Goal: Task Accomplishment & Management: Complete application form

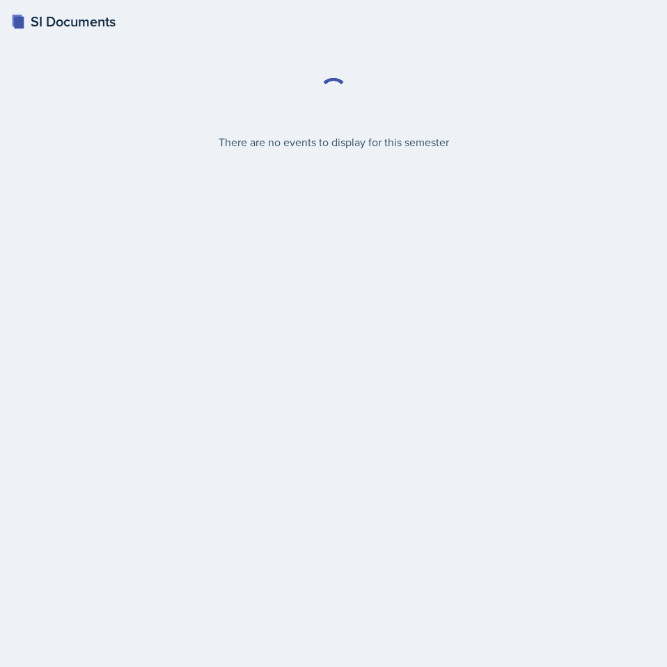
select select "2bed604d-1099-4043-b1bc-2365e8740244"
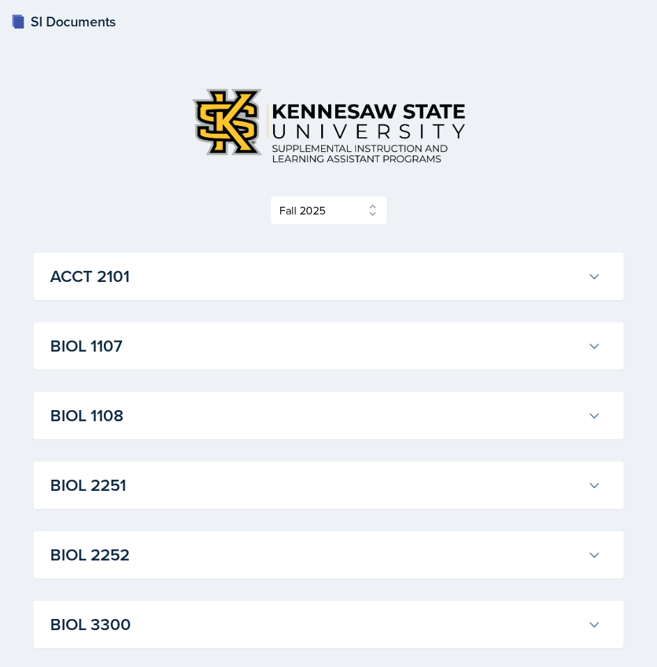
click at [438, 348] on h3 "BIOL 1107" at bounding box center [315, 346] width 531 height 25
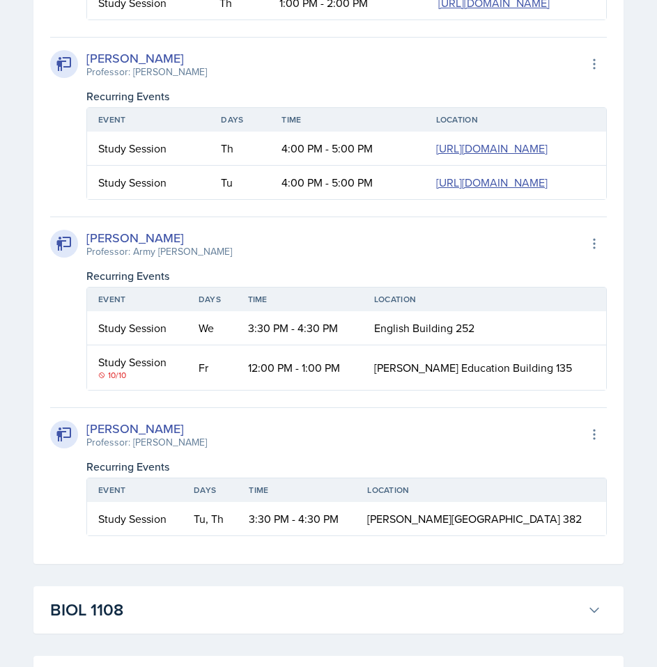
scroll to position [953, 0]
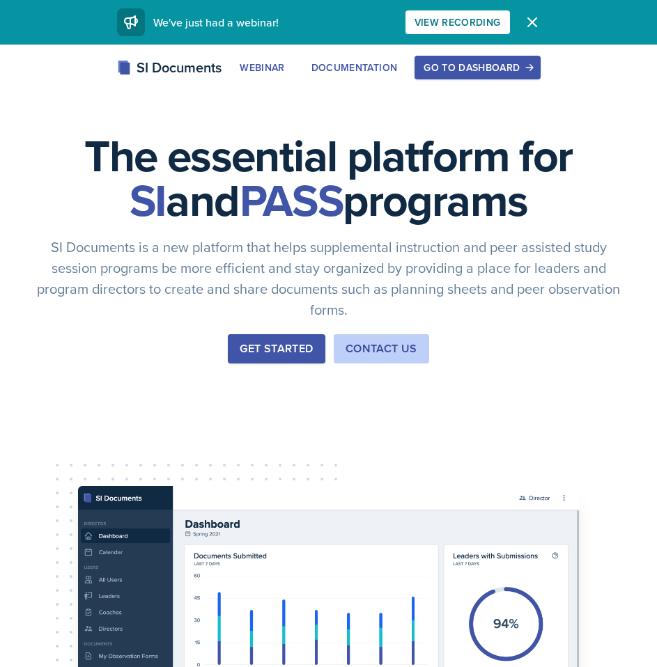
click at [485, 70] on div "Go to Dashboard" at bounding box center [476, 67] width 107 height 11
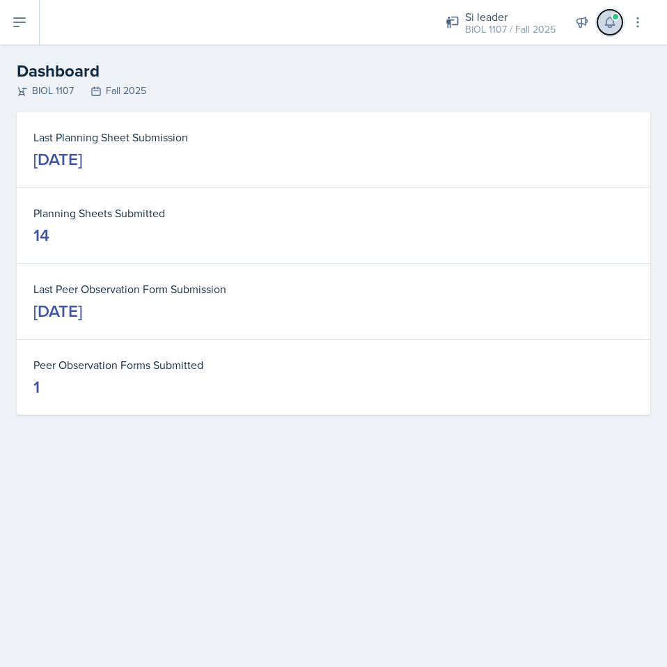
click at [603, 19] on icon at bounding box center [610, 22] width 14 height 14
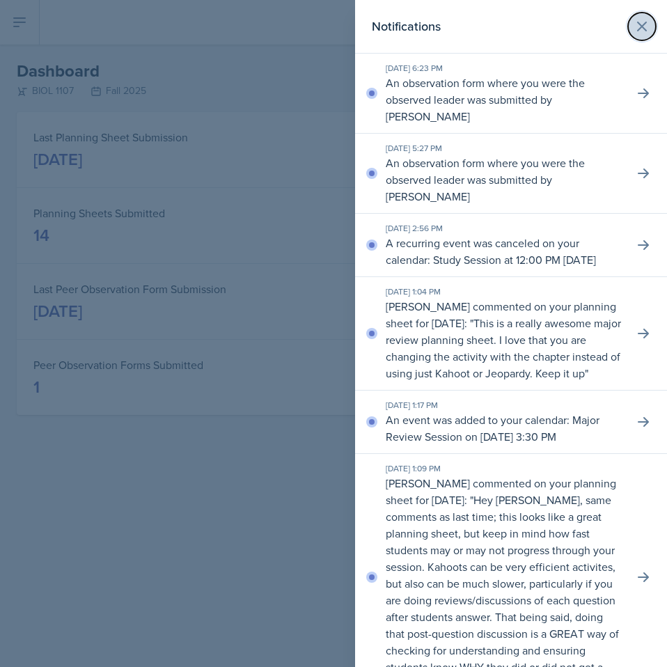
click at [643, 25] on button at bounding box center [642, 27] width 28 height 28
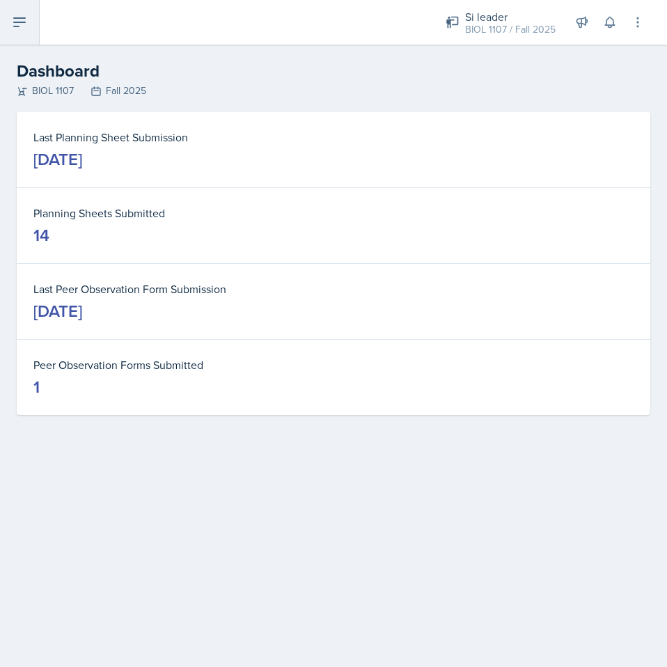
click at [18, 26] on icon at bounding box center [19, 22] width 11 height 8
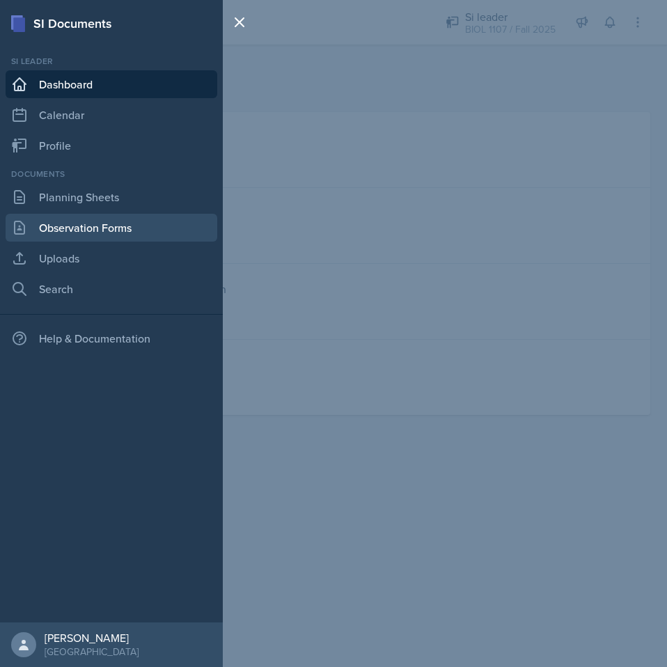
click at [118, 226] on link "Observation Forms" at bounding box center [112, 228] width 212 height 28
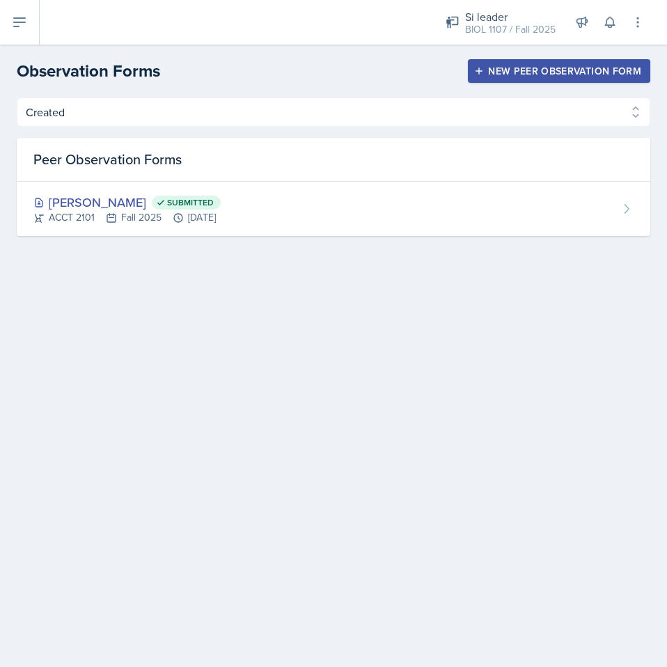
click at [525, 70] on div "New Peer Observation Form" at bounding box center [559, 70] width 164 height 11
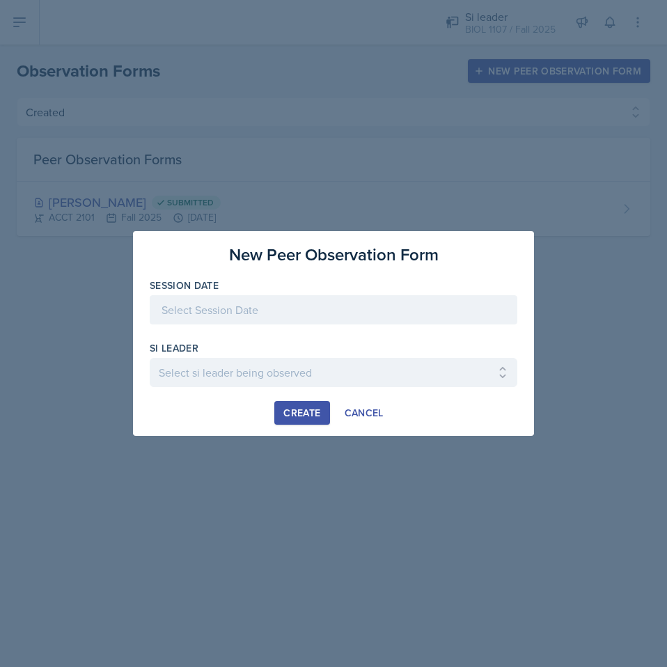
click at [257, 309] on div at bounding box center [334, 309] width 368 height 29
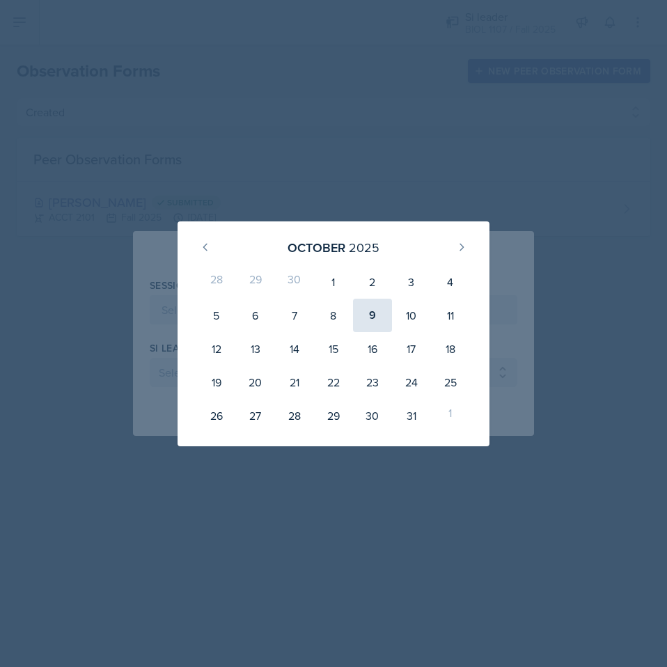
click at [373, 314] on div "9" at bounding box center [372, 315] width 39 height 33
type input "October 9th, 2025"
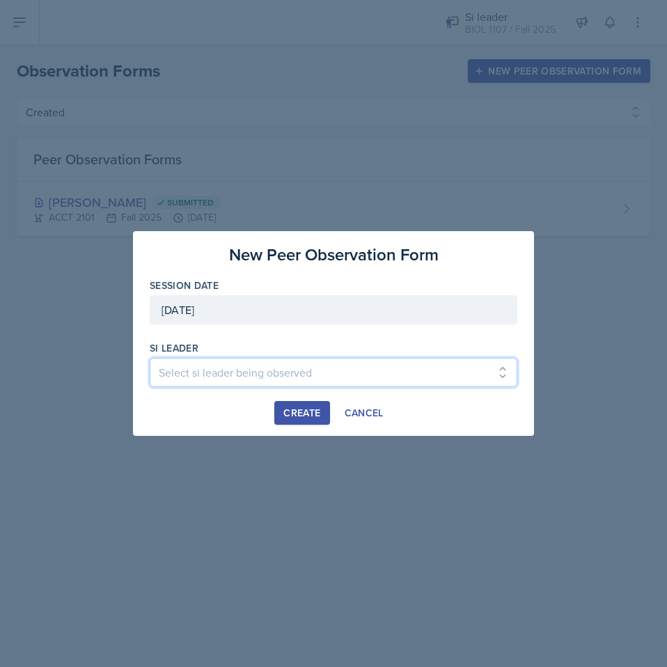
click at [383, 373] on select "Select si leader being observed Rayann Afani / PSYC 2500 / The Phantoms of The …" at bounding box center [334, 372] width 368 height 29
select select "c5b6720a-aa63-49ea-a50e-0e71a71a2a8e"
click at [150, 358] on select "Select si leader being observed Rayann Afani / PSYC 2500 / The Phantoms of The …" at bounding box center [334, 372] width 368 height 29
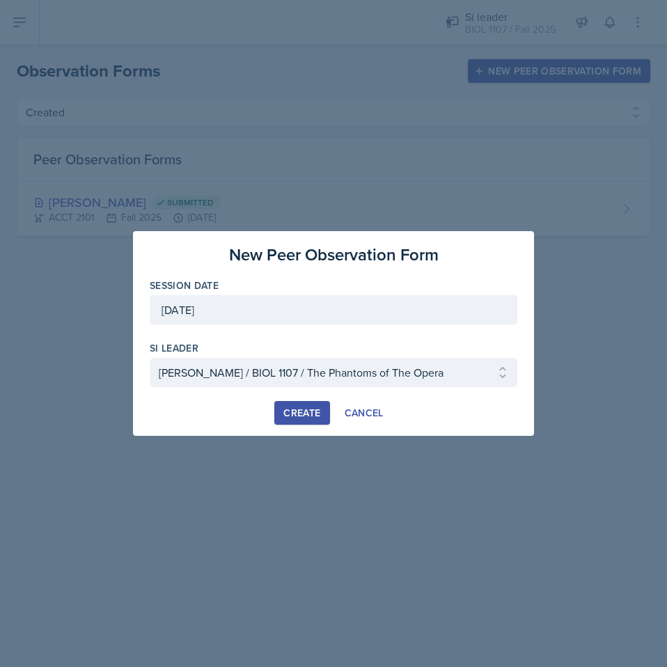
click at [302, 412] on div "Create" at bounding box center [301, 412] width 37 height 11
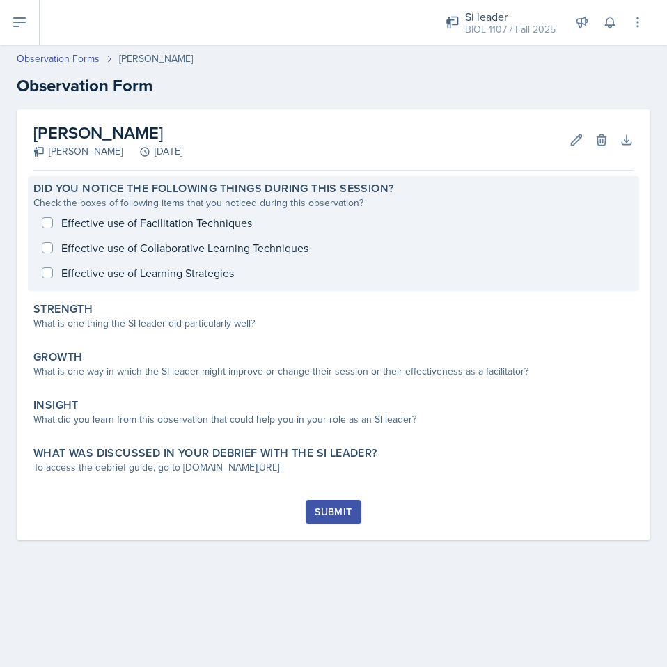
click at [142, 279] on div "Effective use of Facilitation Techniques Effective use of Collaborative Learnin…" at bounding box center [333, 247] width 600 height 75
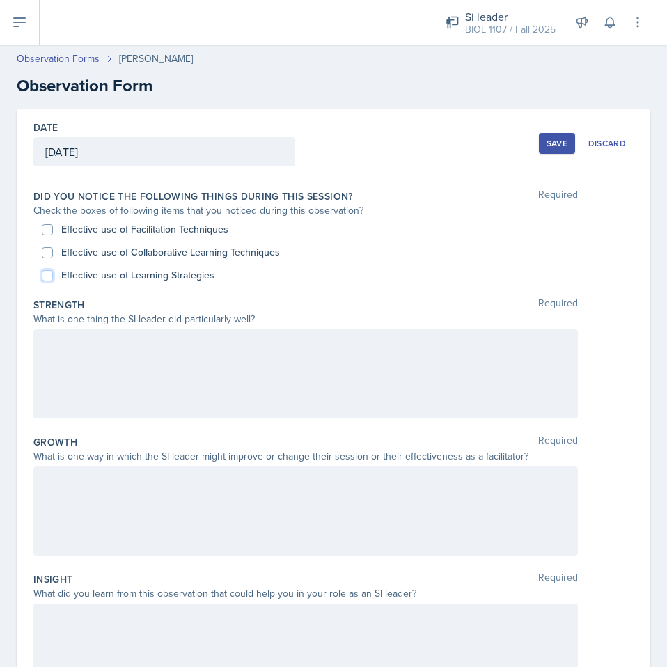
click at [52, 273] on input "Effective use of Learning Strategies" at bounding box center [47, 275] width 11 height 11
checkbox input "true"
click at [49, 226] on input "Effective use of Facilitation Techniques" at bounding box center [47, 229] width 11 height 11
checkbox input "true"
click at [180, 380] on div at bounding box center [305, 373] width 545 height 89
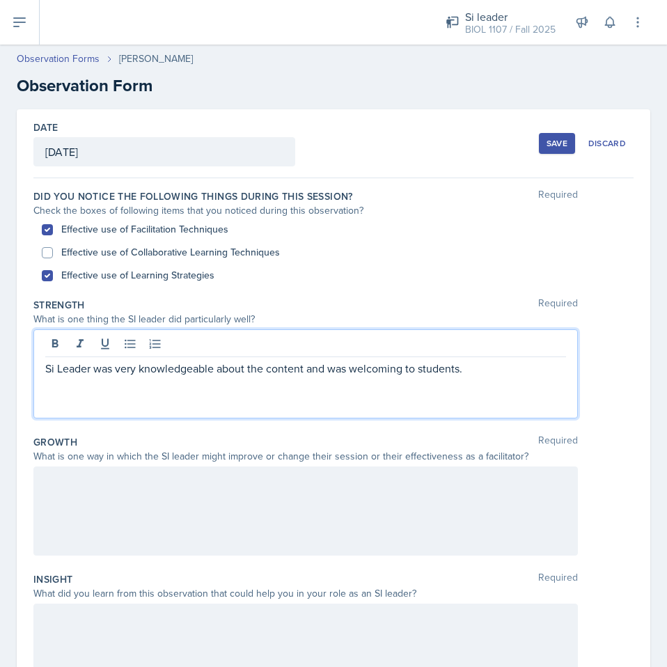
click at [0, 0] on span "The SI leader" at bounding box center [0, 0] width 0 height 0
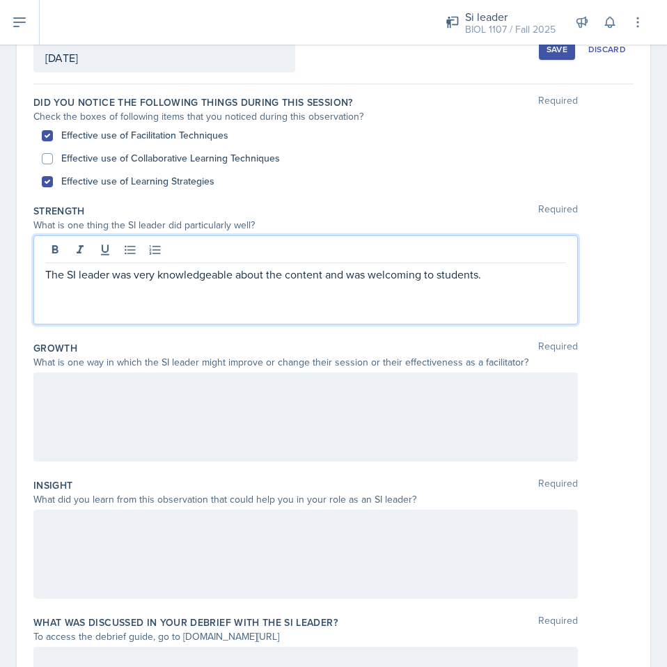
click at [320, 433] on div at bounding box center [305, 417] width 545 height 89
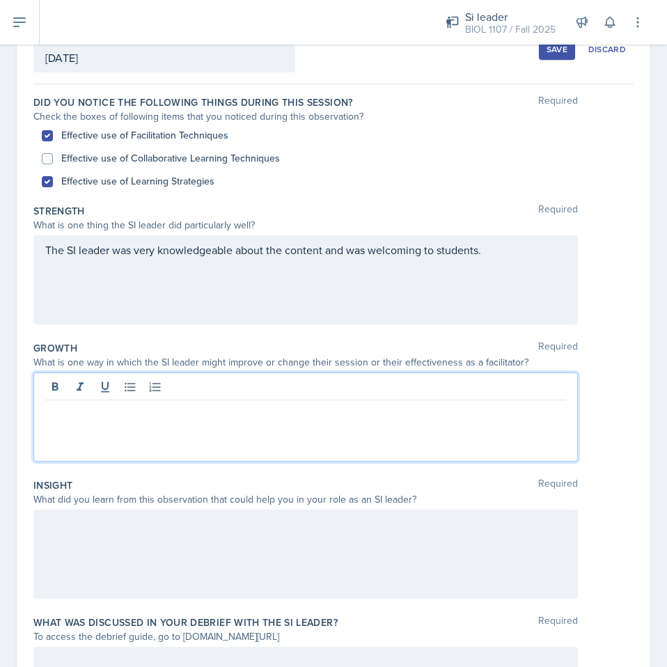
scroll to position [118, 0]
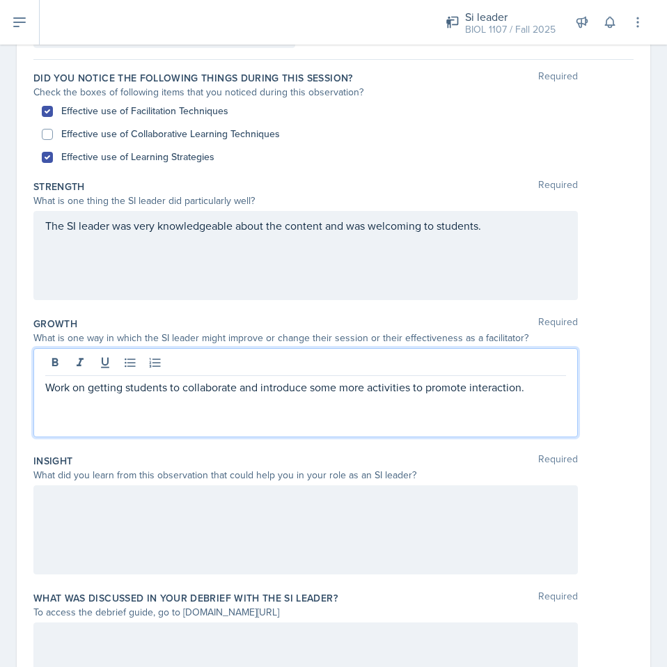
click at [235, 500] on div at bounding box center [305, 529] width 545 height 89
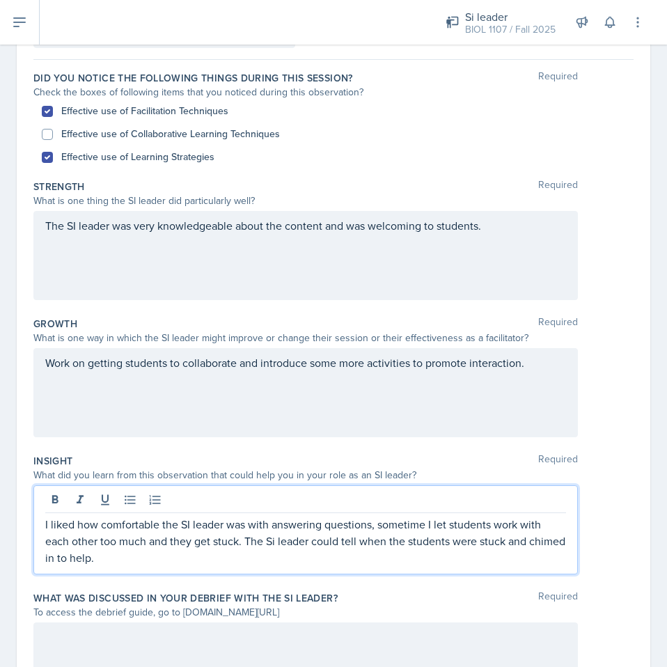
click at [402, 522] on p "I liked how comfortable the SI leader was with answering questions, sometime I …" at bounding box center [305, 541] width 521 height 50
click at [0, 0] on span "; sometimes" at bounding box center [0, 0] width 0 height 0
click at [270, 540] on p "I liked how comfortable the SI leader was with answering questions; sometimes I…" at bounding box center [305, 541] width 521 height 50
click at [0, 0] on div "SI" at bounding box center [0, 0] width 0 height 0
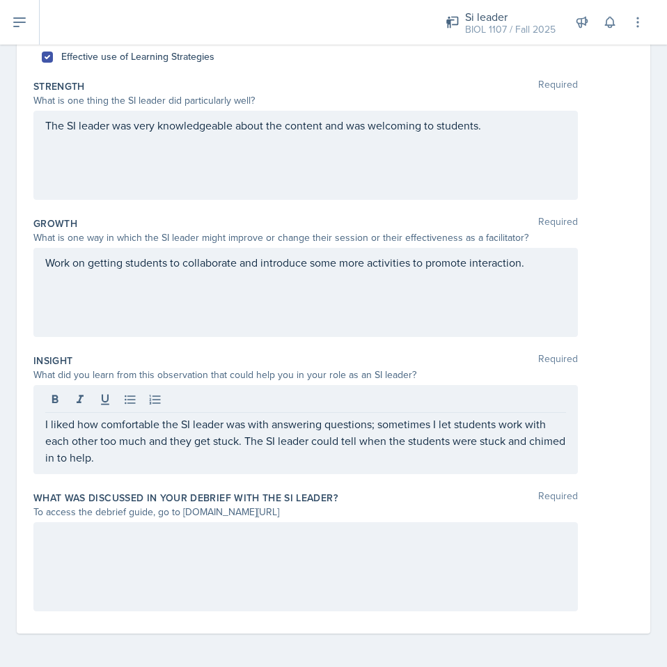
click at [327, 555] on div at bounding box center [305, 566] width 545 height 89
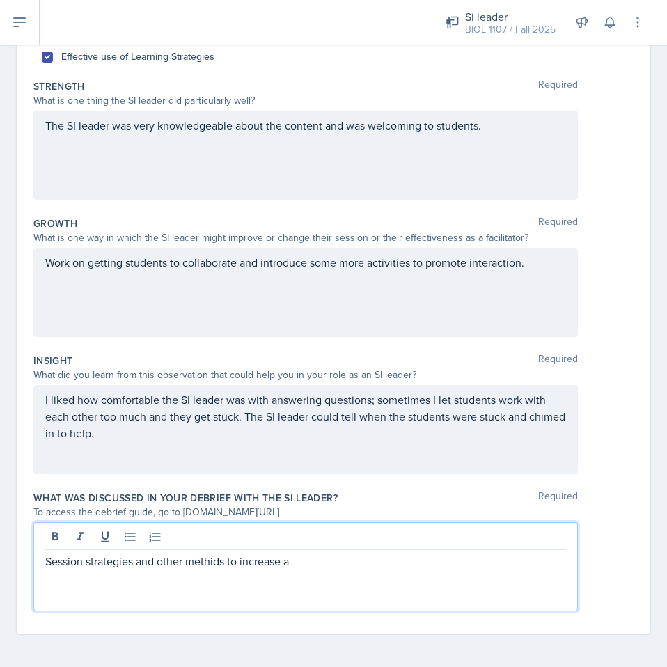
click at [221, 568] on p "Session strategies and other methids to increase a" at bounding box center [305, 561] width 521 height 17
click at [0, 0] on span "methods" at bounding box center [0, 0] width 0 height 0
click at [309, 569] on p "Session strategies and other methods to increase a" at bounding box center [305, 561] width 521 height 17
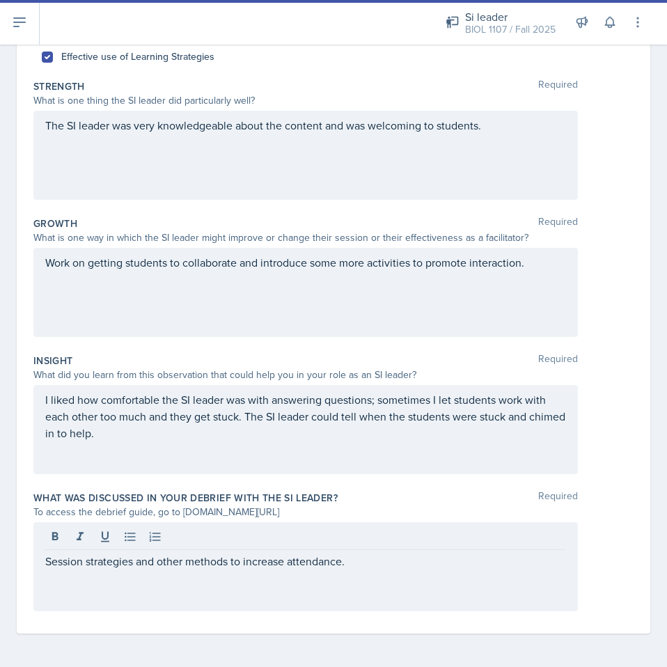
click at [418, 166] on div "The SI leader was very knowledgeable about the content and was welcoming to stu…" at bounding box center [305, 155] width 545 height 89
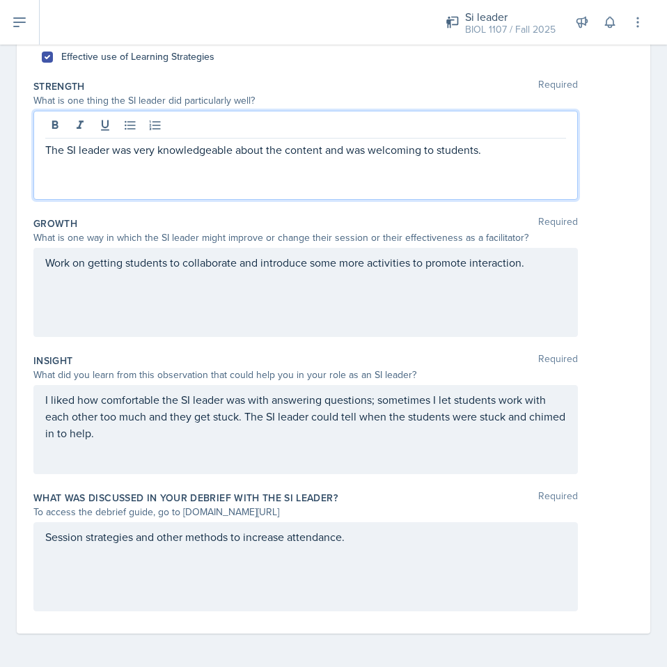
click at [483, 153] on p "The SI leader was very knowledgeable about the content and was welcoming to stu…" at bounding box center [305, 149] width 521 height 17
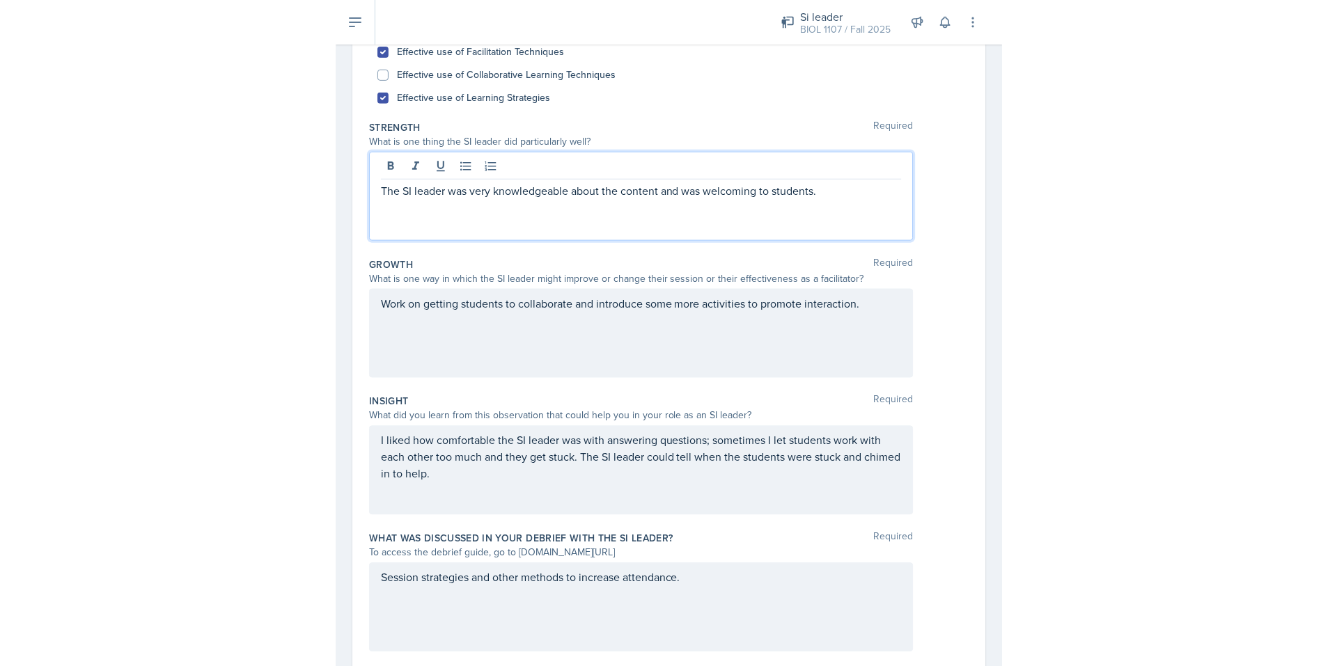
scroll to position [0, 0]
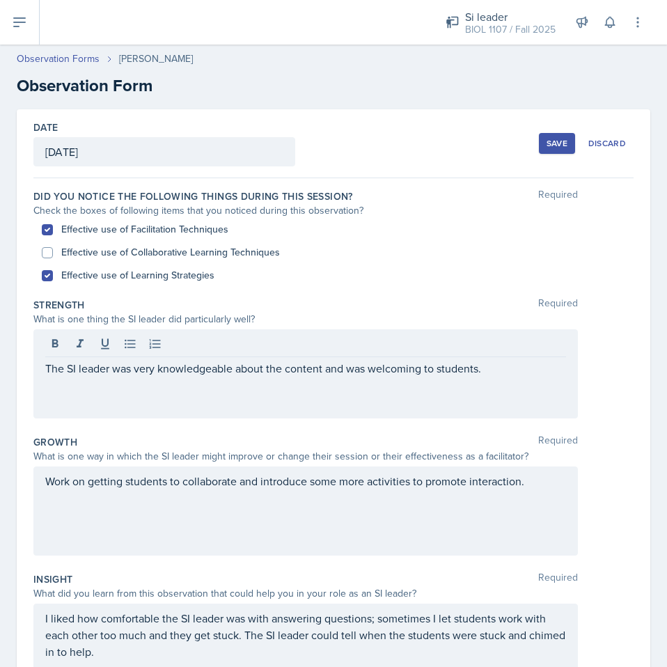
click at [547, 145] on div "Save" at bounding box center [557, 143] width 21 height 11
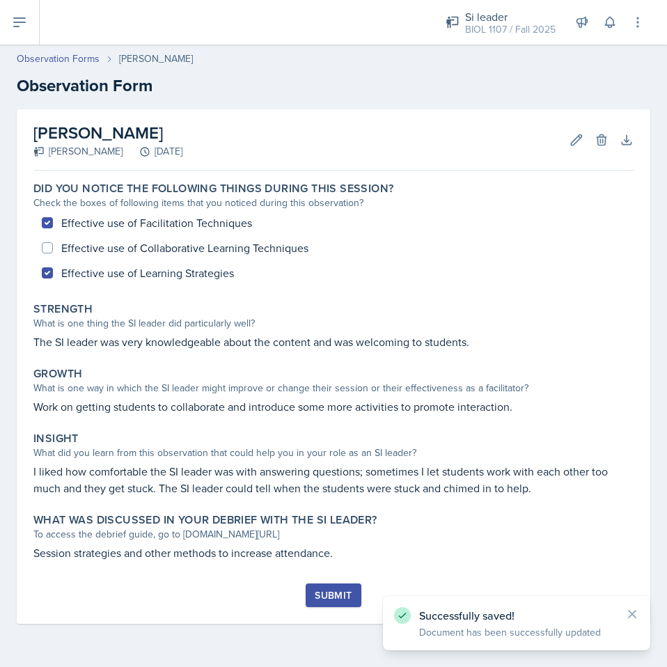
click at [343, 602] on button "Submit" at bounding box center [333, 596] width 55 height 24
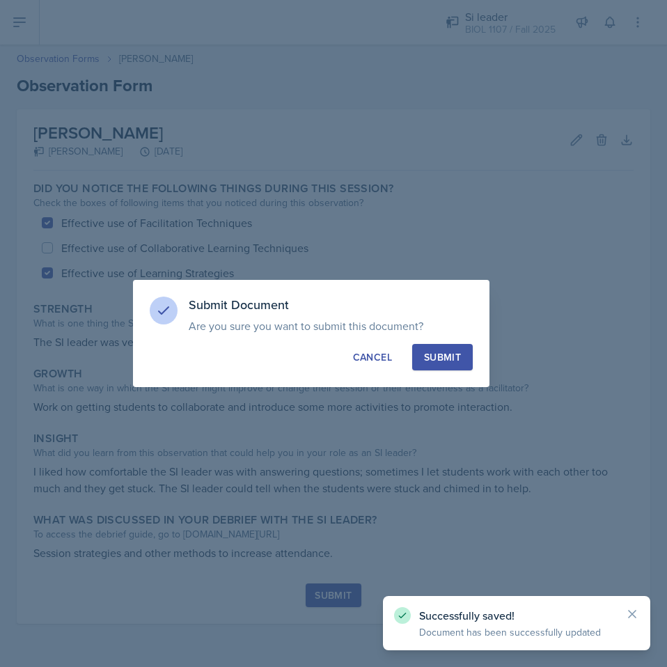
click at [446, 359] on div "Submit" at bounding box center [442, 357] width 37 height 14
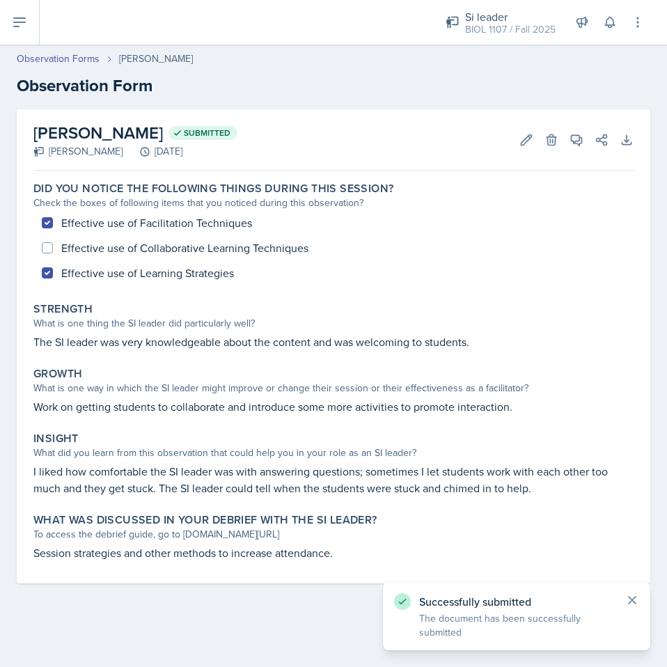
click at [631, 594] on icon at bounding box center [632, 600] width 14 height 14
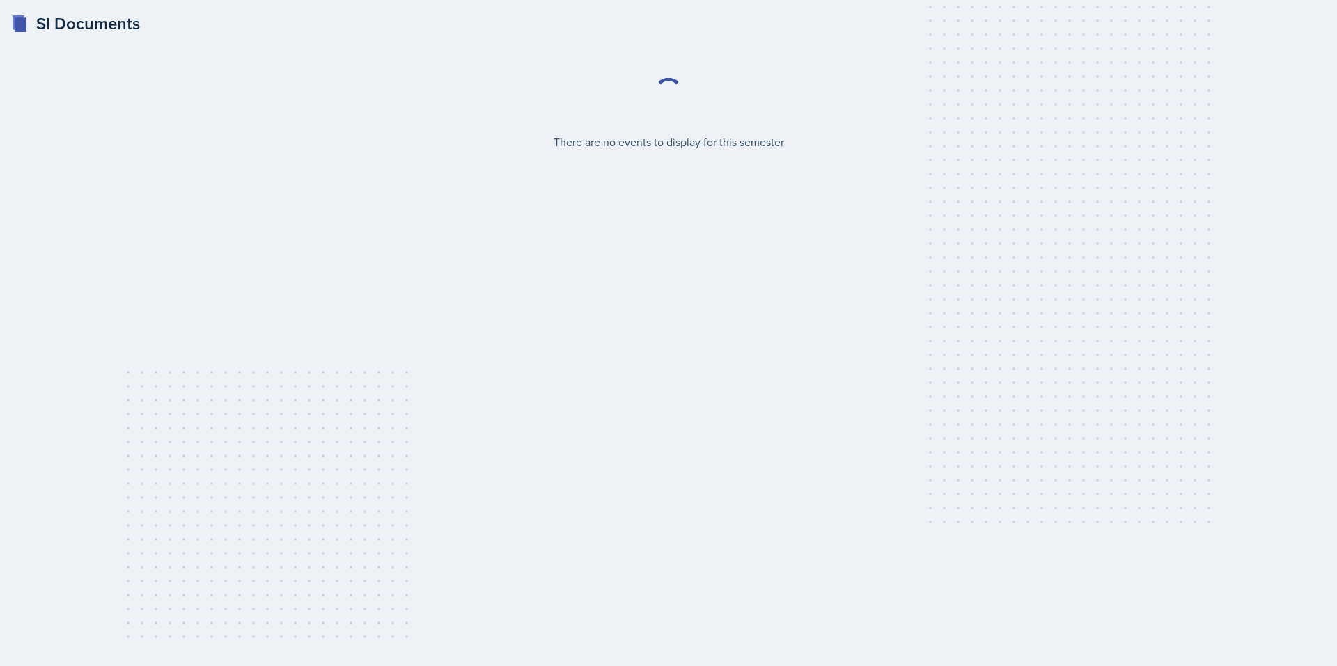
select select "2bed604d-1099-4043-b1bc-2365e8740244"
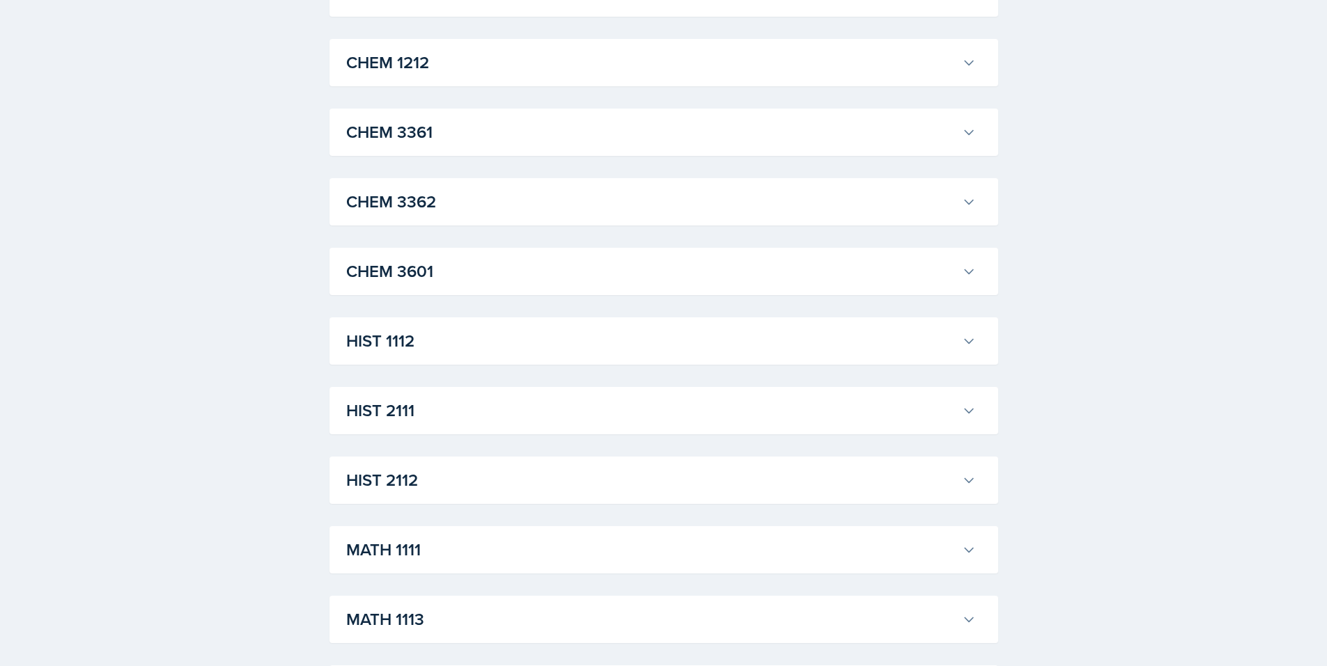
scroll to position [883, 0]
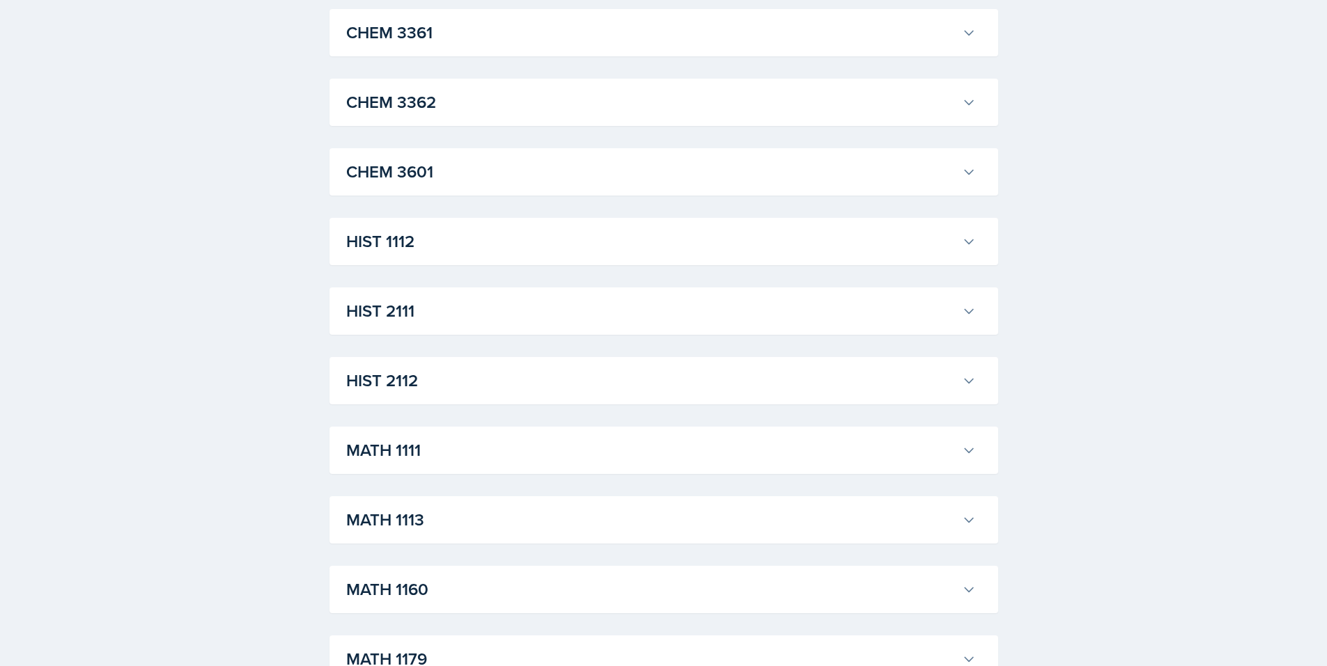
click at [952, 325] on button "HIST 2111" at bounding box center [660, 311] width 635 height 31
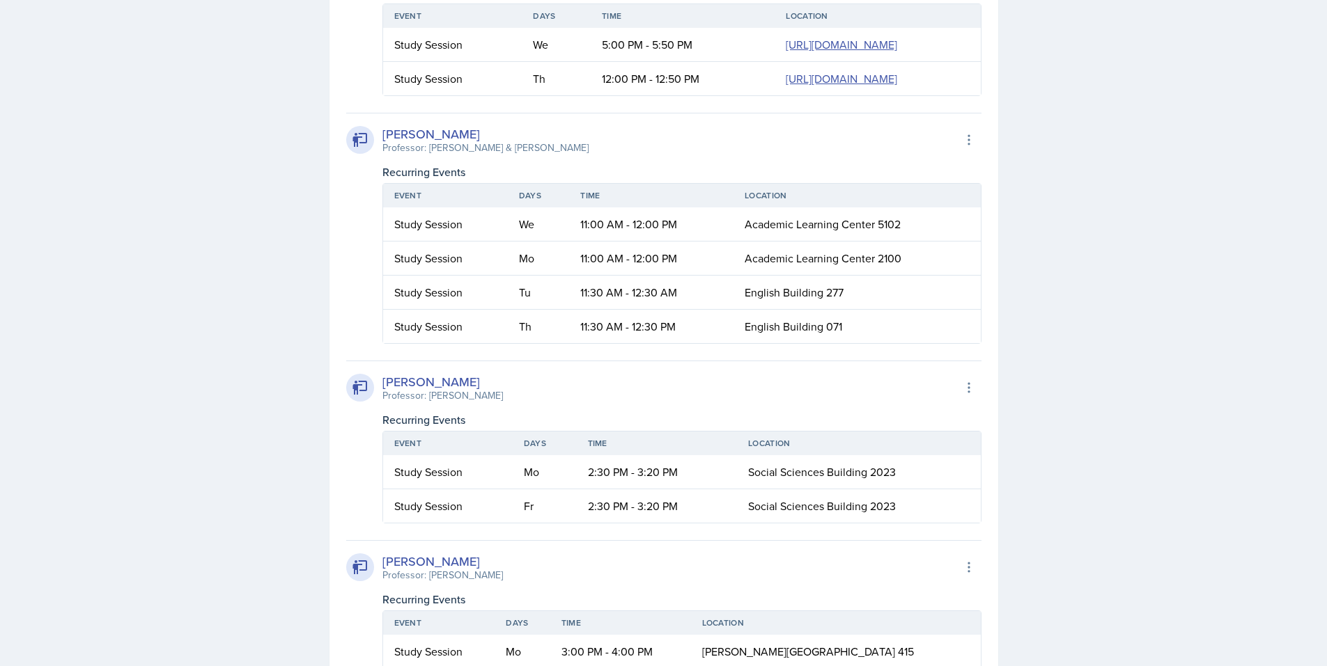
scroll to position [1277, 0]
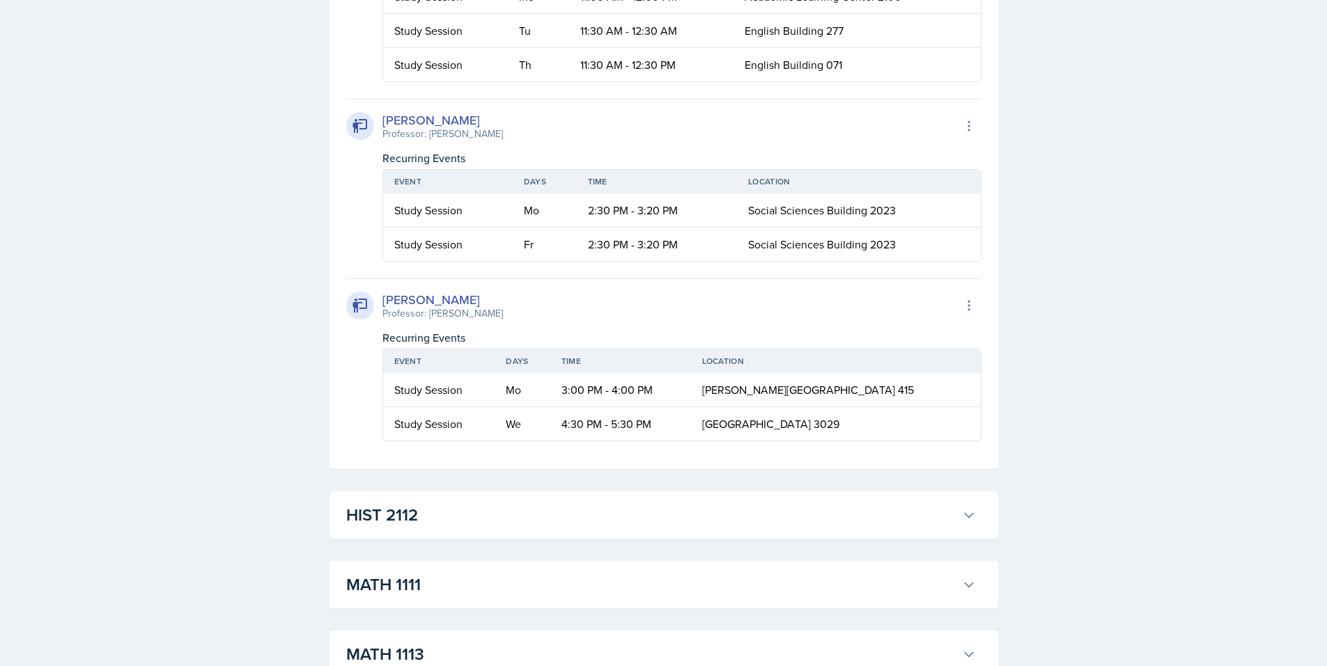
click at [1004, 428] on div "Select Semester Fall 2025 Summer 2025 Spring 2025 Fall 2024 Summer 2024 Spring …" at bounding box center [663, 106] width 713 height 3205
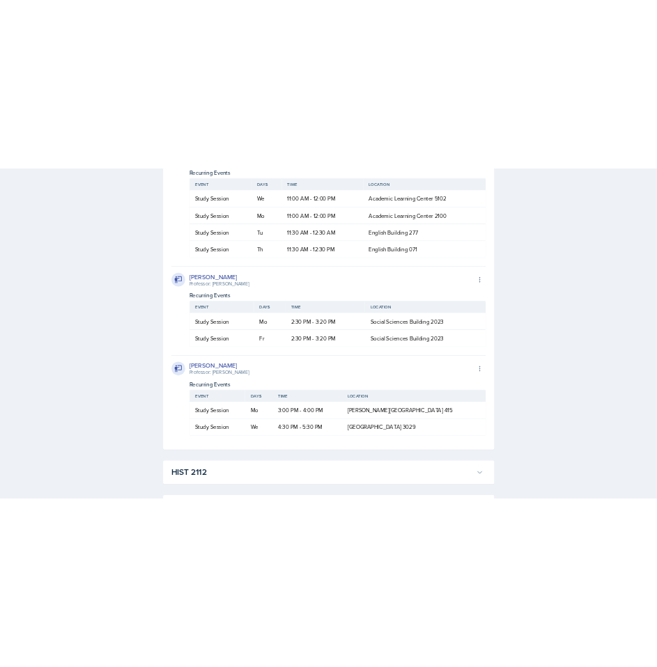
scroll to position [1435, 0]
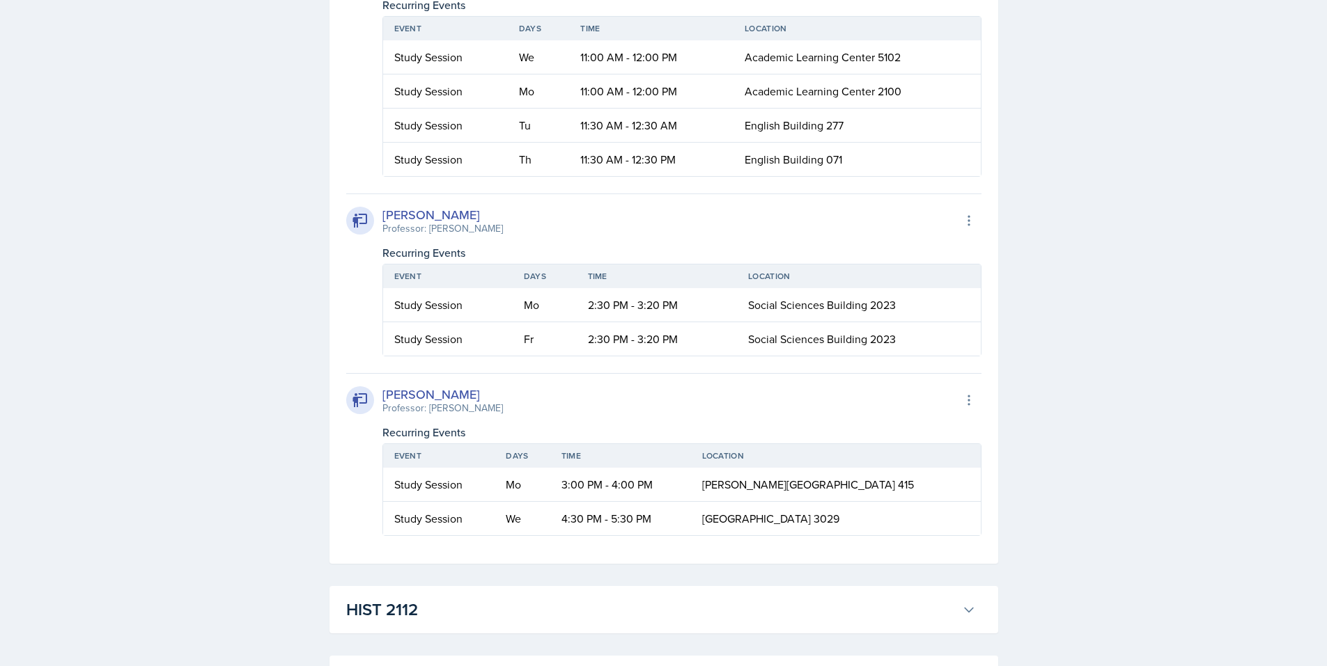
click at [247, 308] on div "SI Documents Select Semester Fall 2025 Summer 2025 Spring 2025 Fall 2024 Summer…" at bounding box center [663, 201] width 1327 height 3272
